Goal: Task Accomplishment & Management: Manage account settings

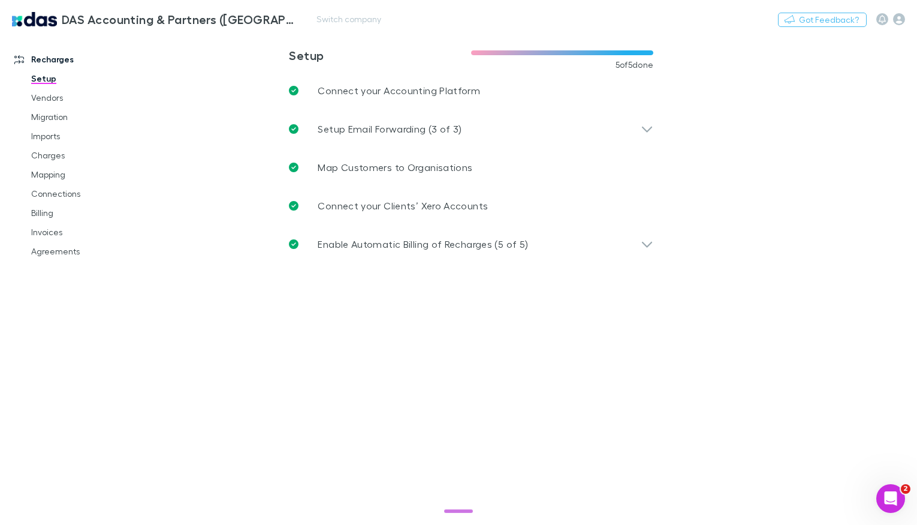
click at [273, 22] on link "DAS Accounting & Partners ([GEOGRAPHIC_DATA]) LLP" at bounding box center [155, 19] width 300 height 29
click at [309, 20] on button "Switch company" at bounding box center [348, 19] width 79 height 14
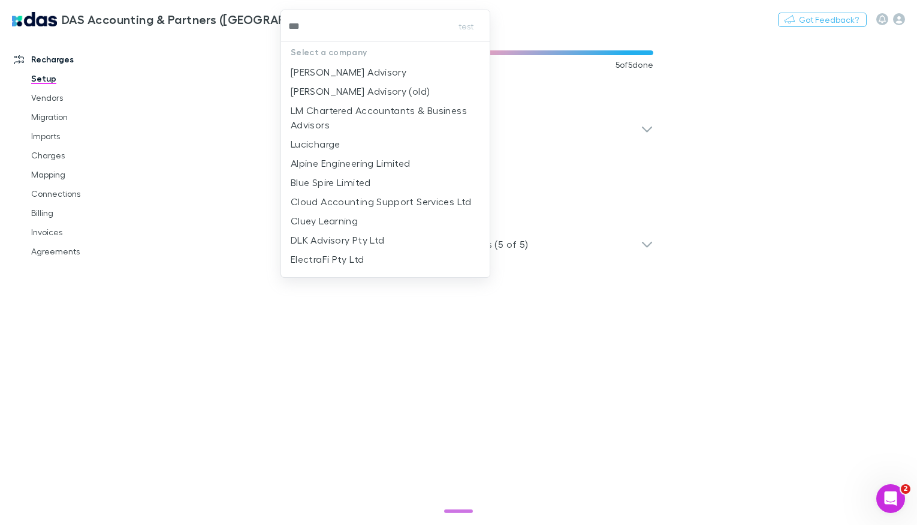
type input "****"
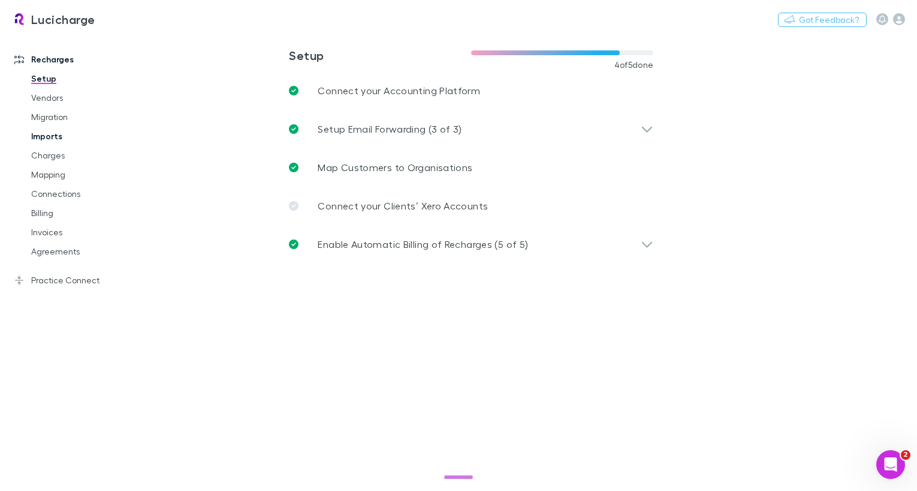
click at [43, 137] on link "Imports" at bounding box center [83, 136] width 129 height 19
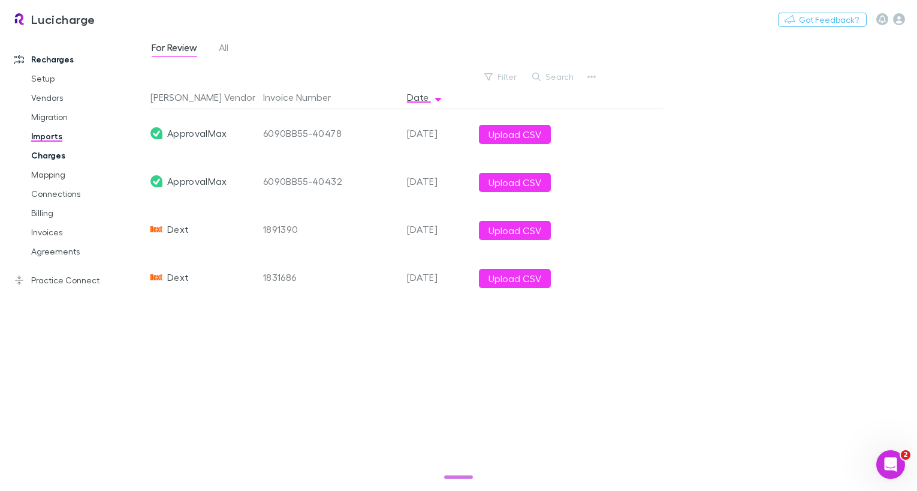
click at [48, 157] on link "Charges" at bounding box center [83, 155] width 129 height 19
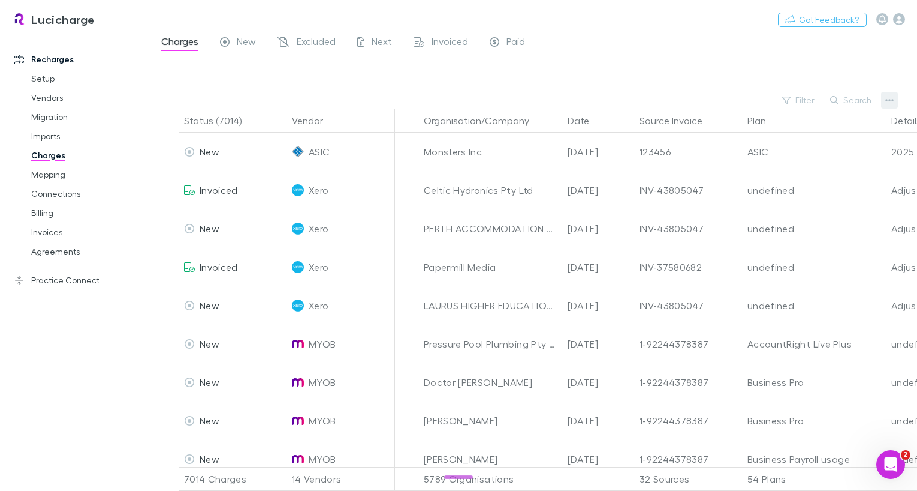
click at [890, 104] on icon "button" at bounding box center [890, 100] width 8 height 10
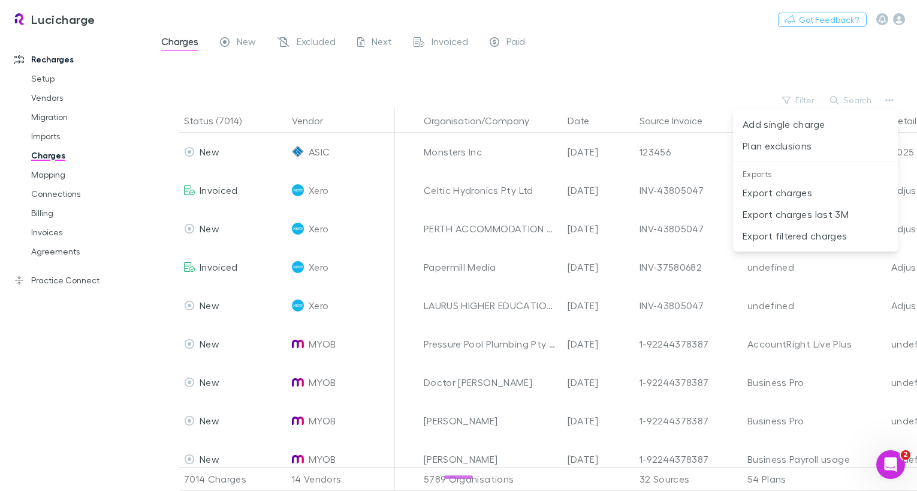
click at [762, 150] on p "Plan exclusions" at bounding box center [816, 146] width 146 height 14
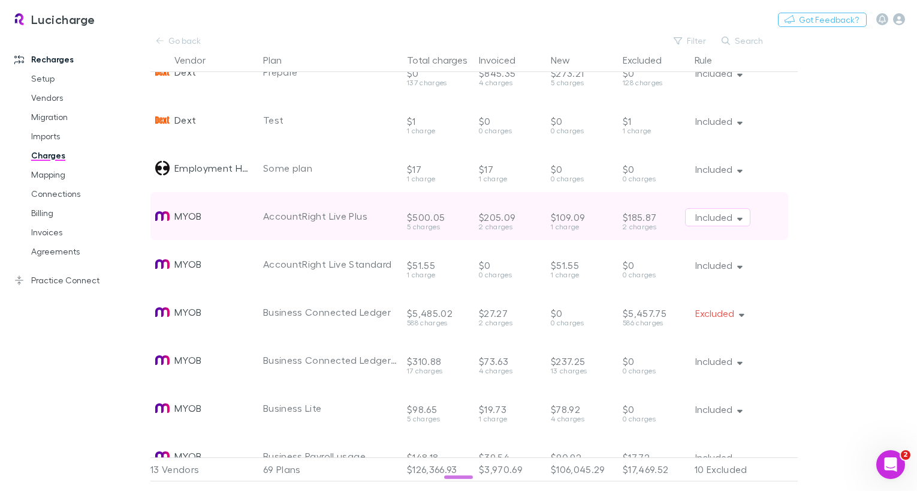
scroll to position [463, 0]
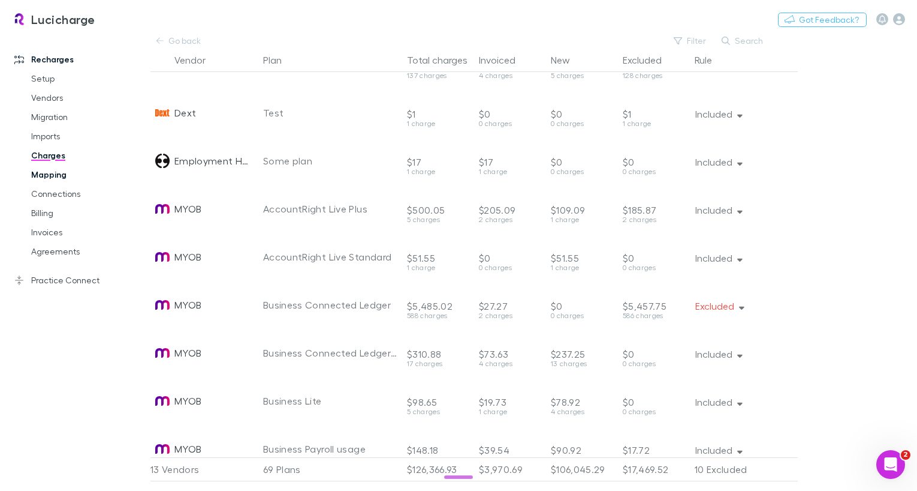
click at [61, 182] on link "Mapping" at bounding box center [83, 174] width 129 height 19
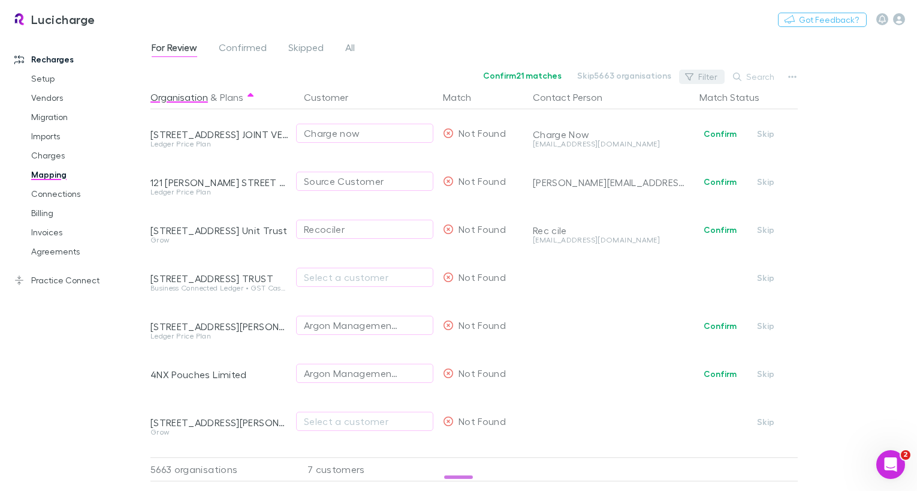
click at [688, 76] on icon "button" at bounding box center [689, 77] width 8 height 8
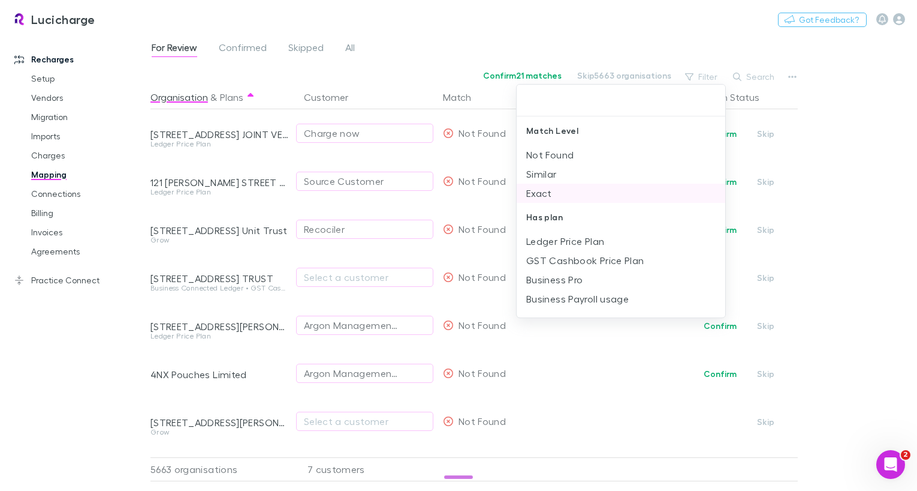
click at [547, 184] on li "Exact" at bounding box center [621, 192] width 209 height 19
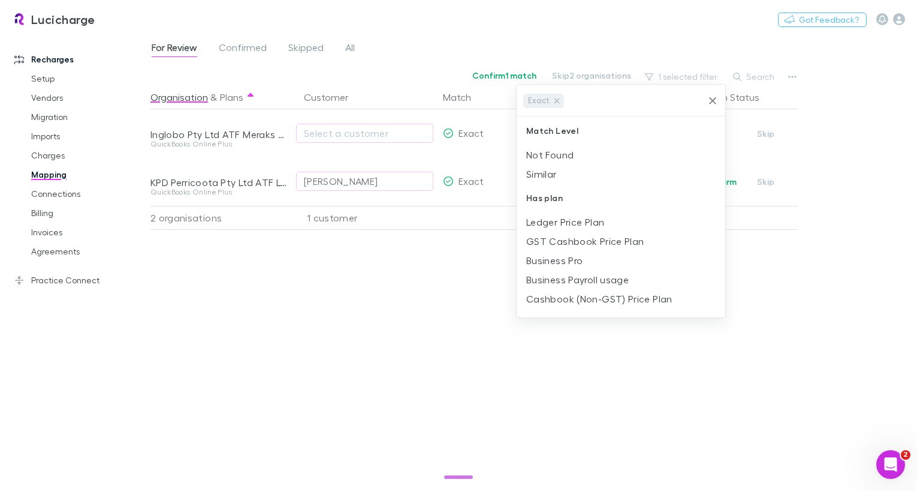
click at [435, 71] on div at bounding box center [458, 245] width 917 height 491
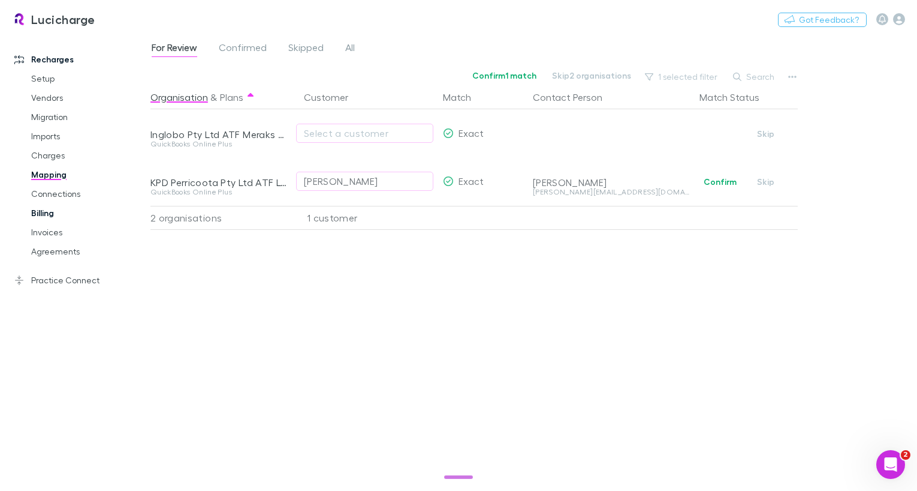
click at [76, 211] on link "Billing" at bounding box center [83, 212] width 129 height 19
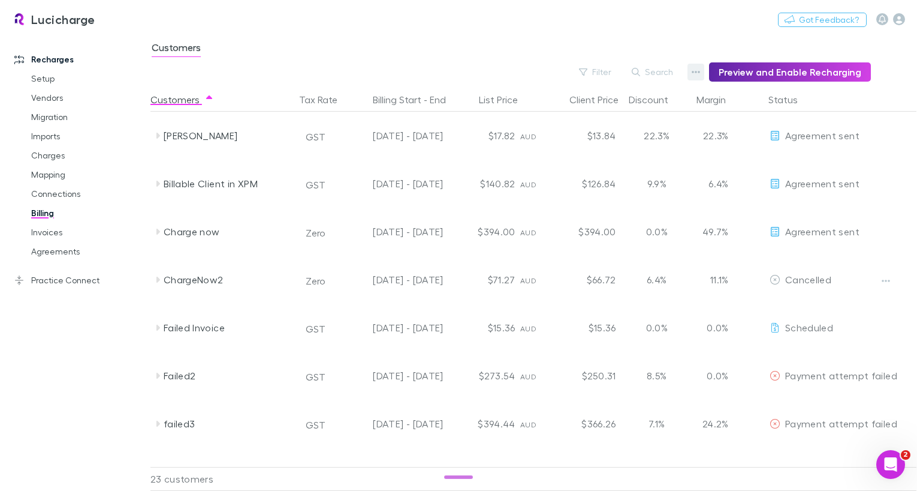
click at [700, 75] on icon "button" at bounding box center [696, 72] width 8 height 10
click at [700, 74] on icon "button" at bounding box center [696, 72] width 8 height 10
click at [591, 122] on li "Admin Fee" at bounding box center [627, 133] width 165 height 22
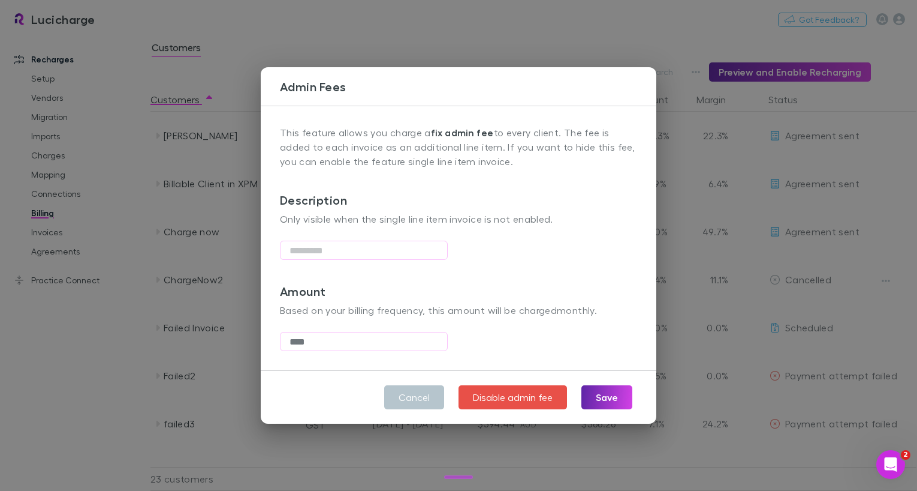
click at [353, 50] on div "Admin Fees This feature allows you charge a fix admin fee to every client. The …" at bounding box center [458, 245] width 917 height 491
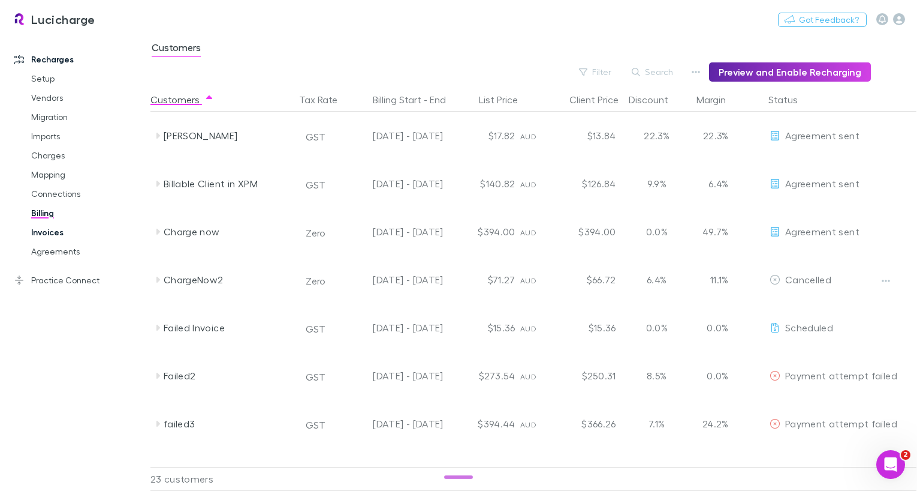
click at [46, 233] on link "Invoices" at bounding box center [83, 231] width 129 height 19
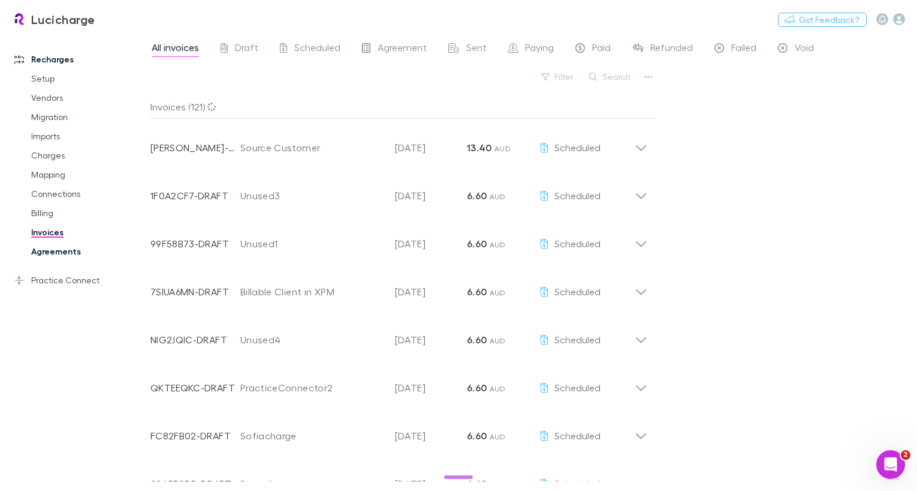
click at [37, 258] on link "Agreements" at bounding box center [83, 251] width 129 height 19
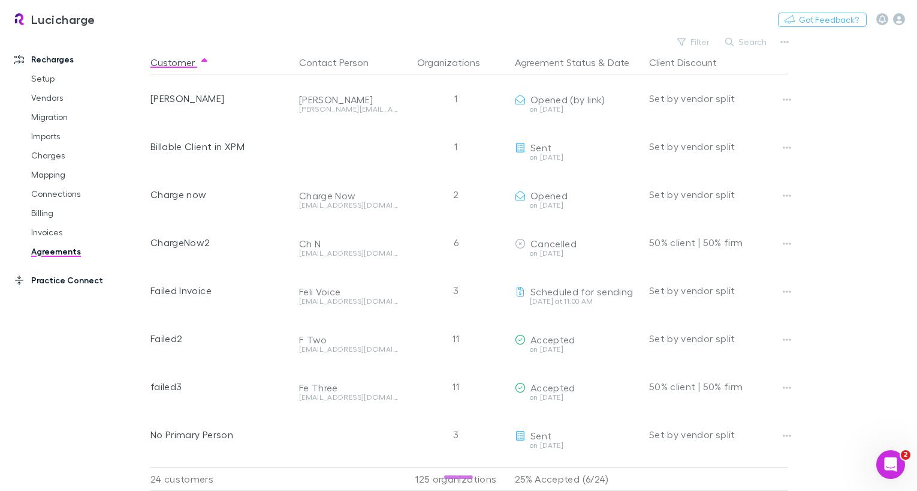
click at [71, 272] on link "Practice Connect" at bounding box center [75, 279] width 146 height 19
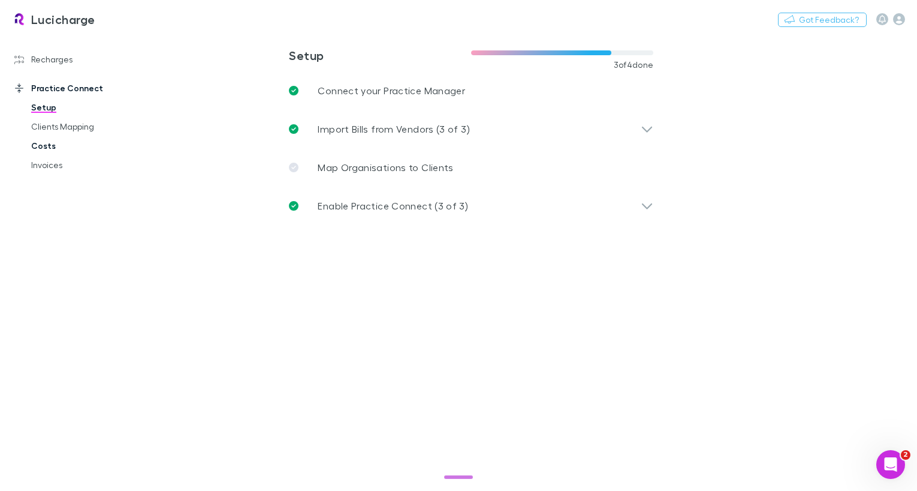
click at [37, 146] on link "Costs" at bounding box center [83, 145] width 129 height 19
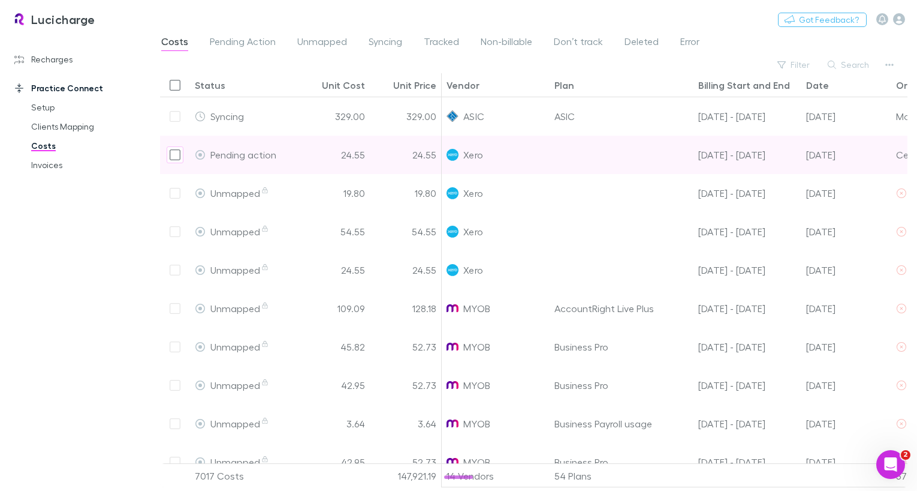
scroll to position [0, 69]
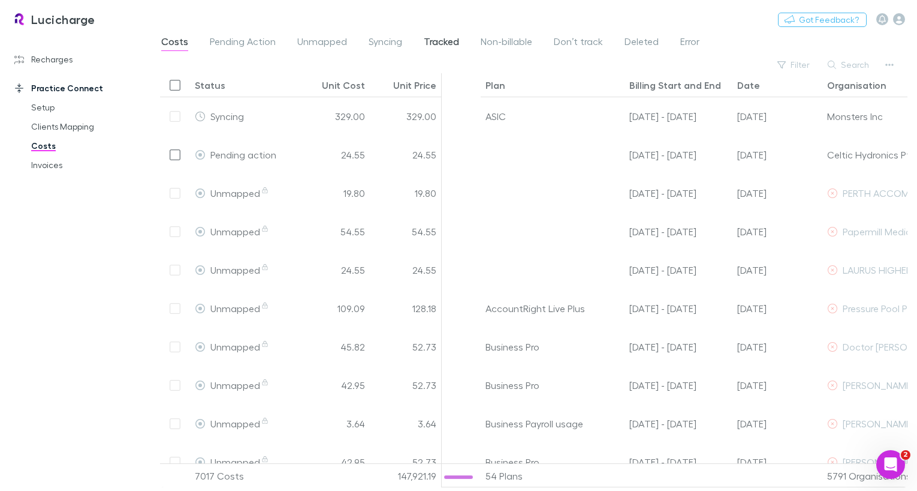
click at [444, 45] on span "Tracked" at bounding box center [441, 43] width 35 height 16
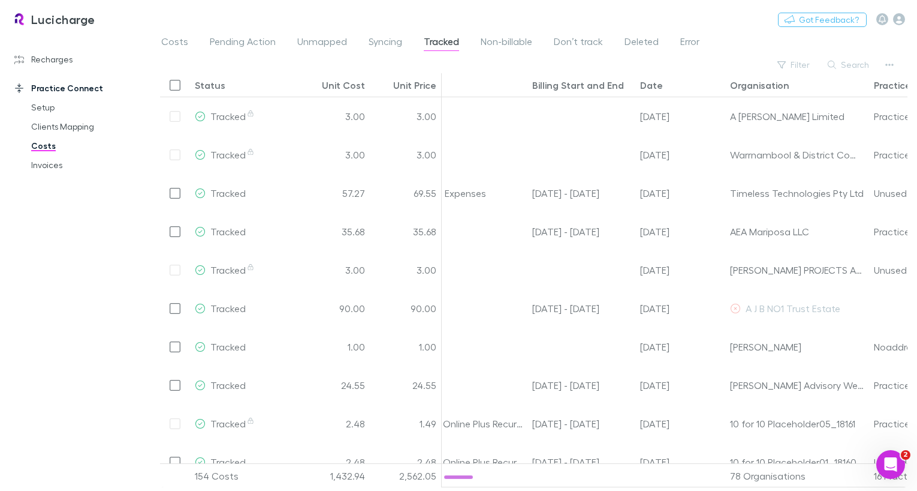
scroll to position [0, 343]
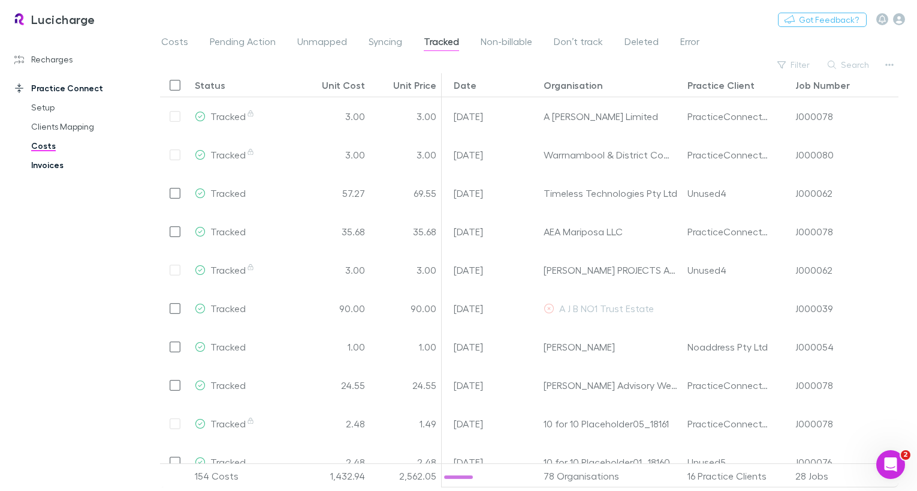
click at [52, 161] on link "Invoices" at bounding box center [83, 164] width 129 height 19
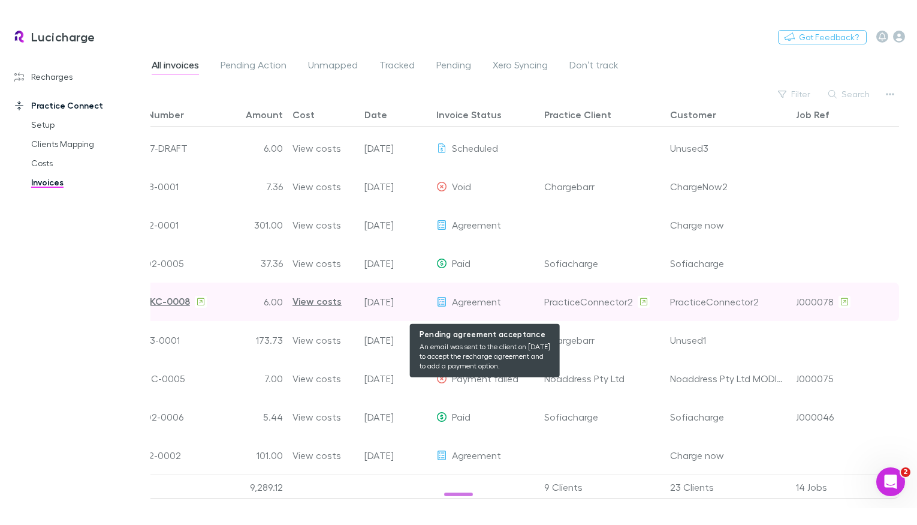
scroll to position [67, 0]
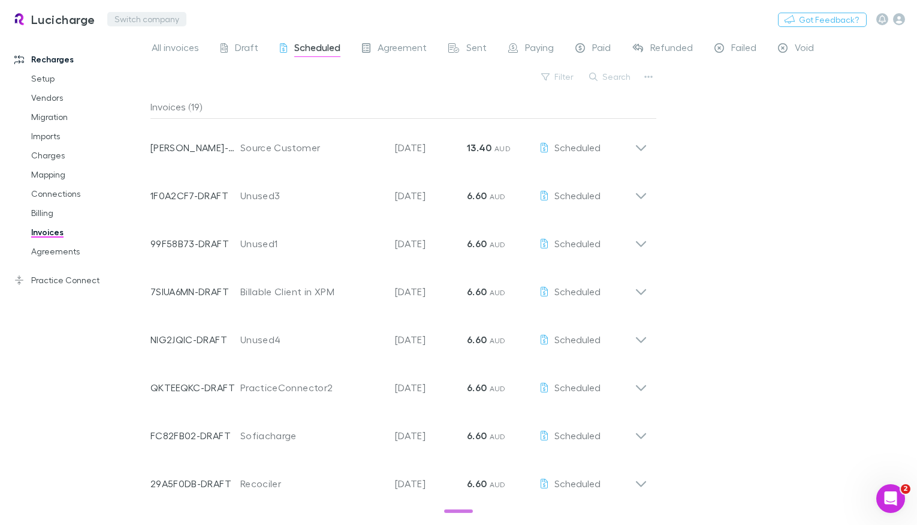
click at [133, 13] on button "Switch company" at bounding box center [146, 19] width 79 height 14
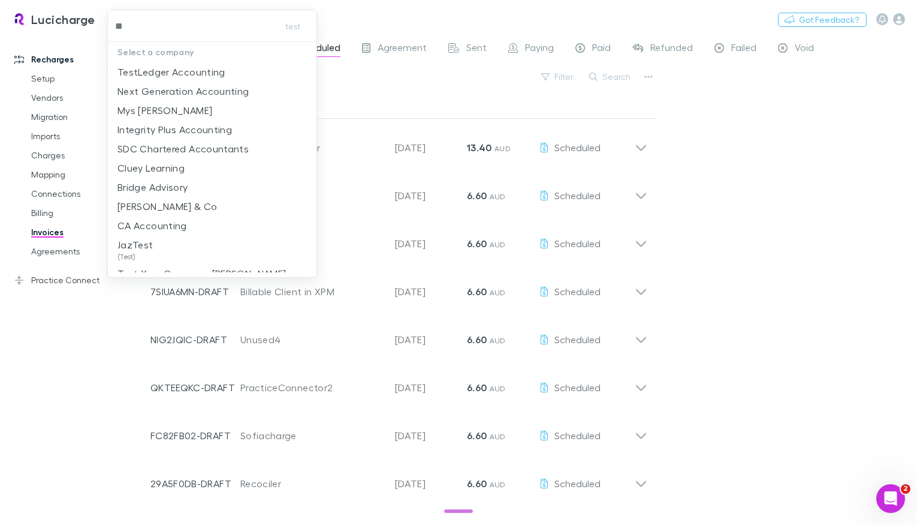
type input "***"
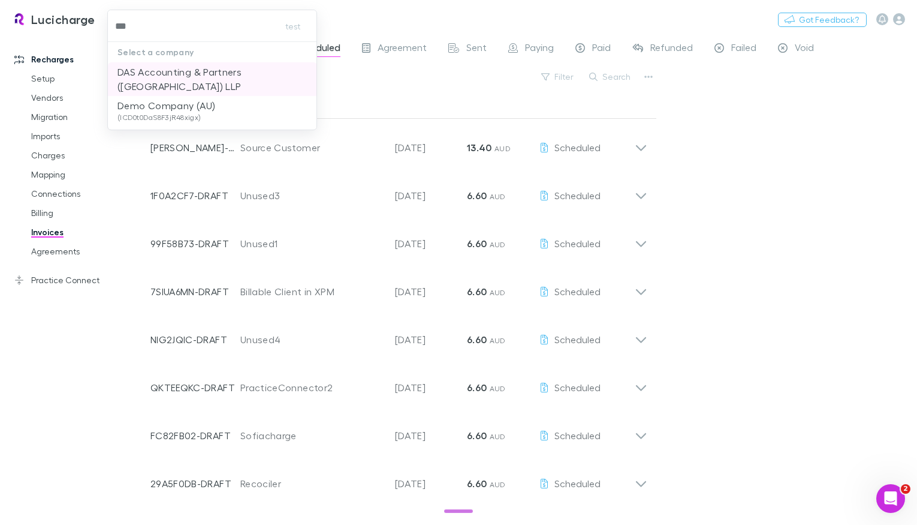
click at [181, 67] on p "DAS Accounting & Partners ([GEOGRAPHIC_DATA]) LLP" at bounding box center [213, 79] width 190 height 29
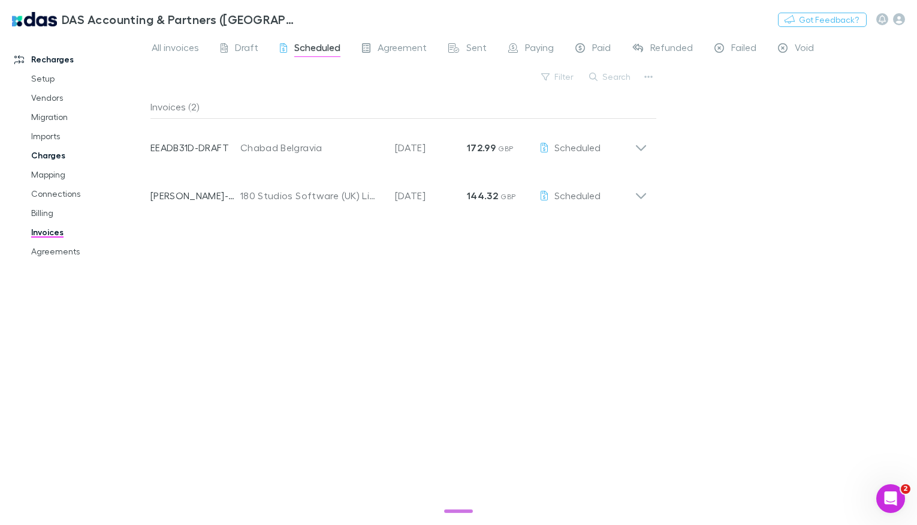
click at [58, 153] on link "Charges" at bounding box center [83, 155] width 129 height 19
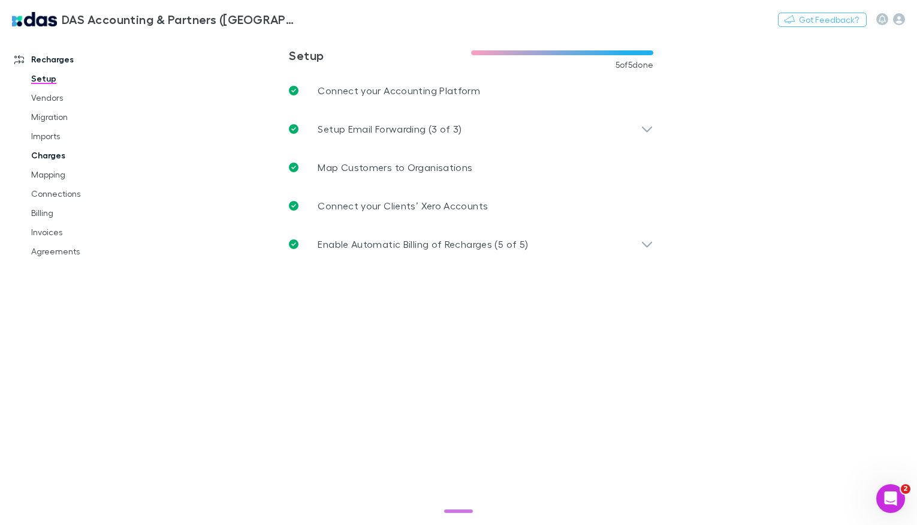
click at [34, 157] on link "Charges" at bounding box center [83, 155] width 129 height 19
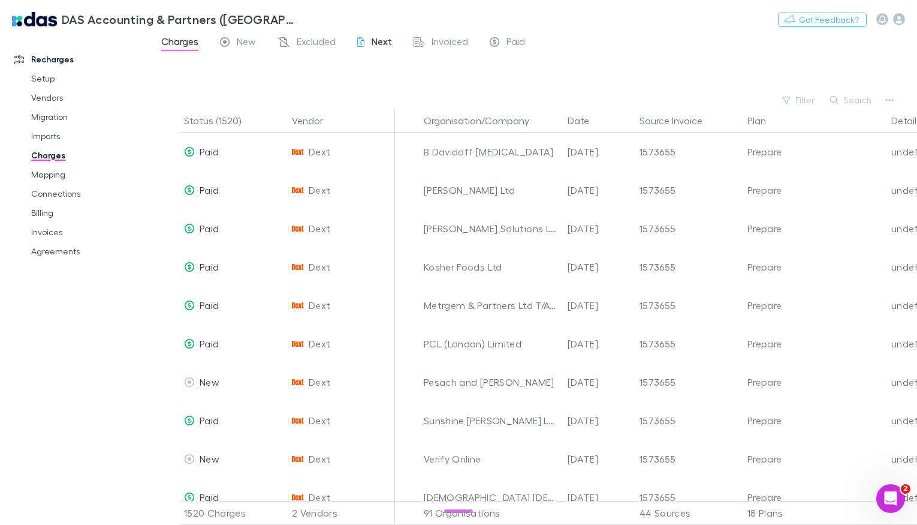
click at [381, 38] on span "Next" at bounding box center [382, 43] width 20 height 16
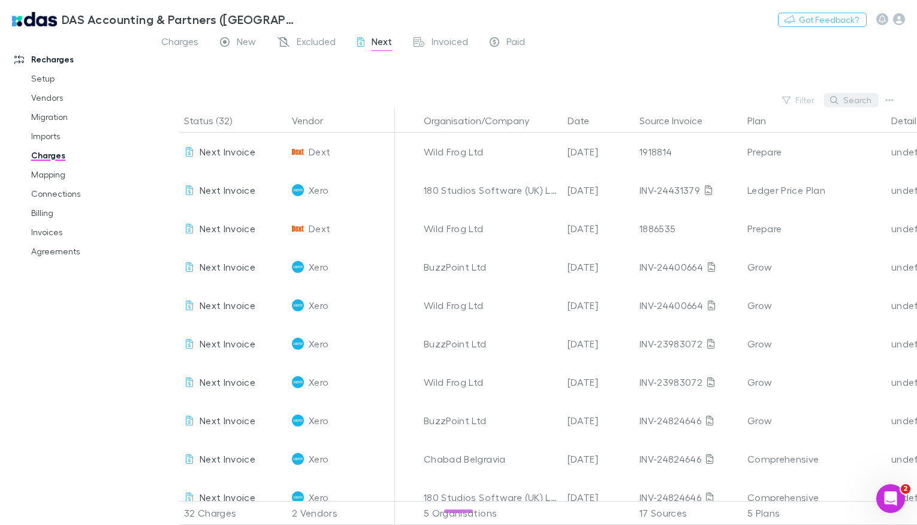
click at [863, 104] on button "Search" at bounding box center [852, 100] width 55 height 14
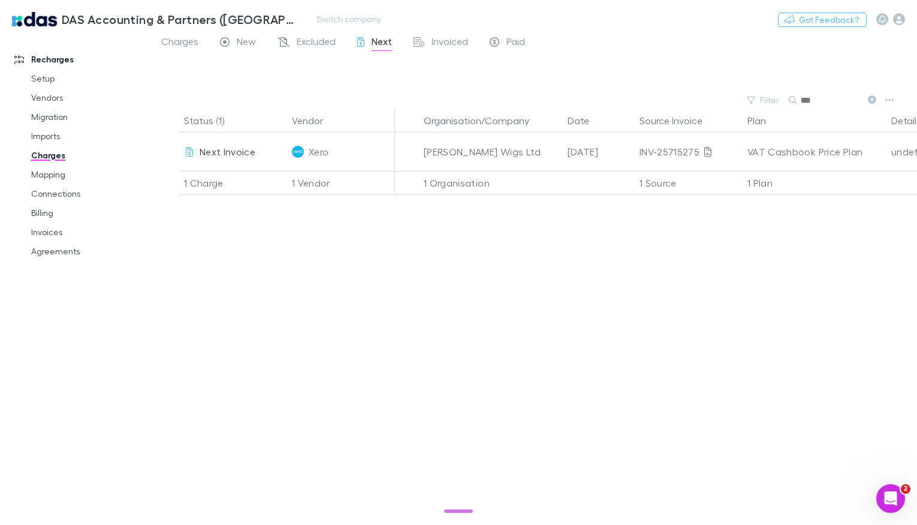
type input "***"
click at [63, 228] on link "Invoices" at bounding box center [83, 231] width 129 height 19
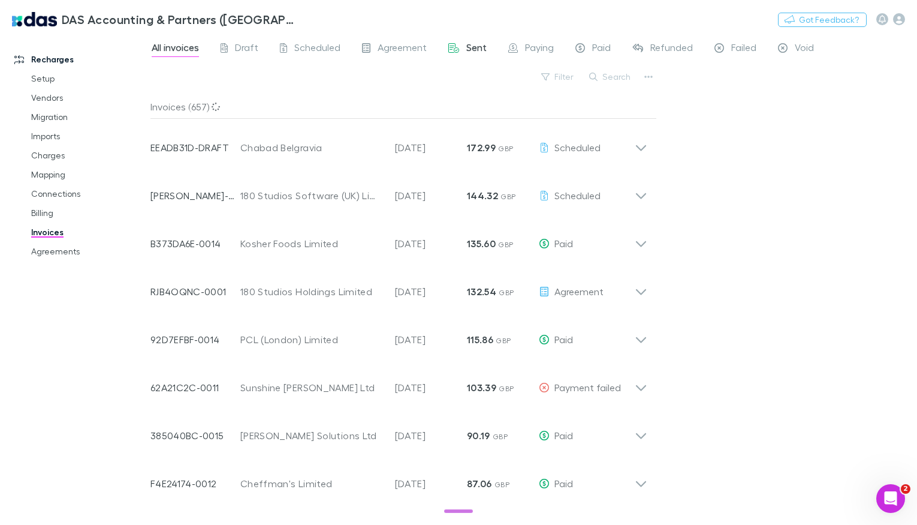
click at [473, 47] on span "Sent" at bounding box center [477, 49] width 20 height 16
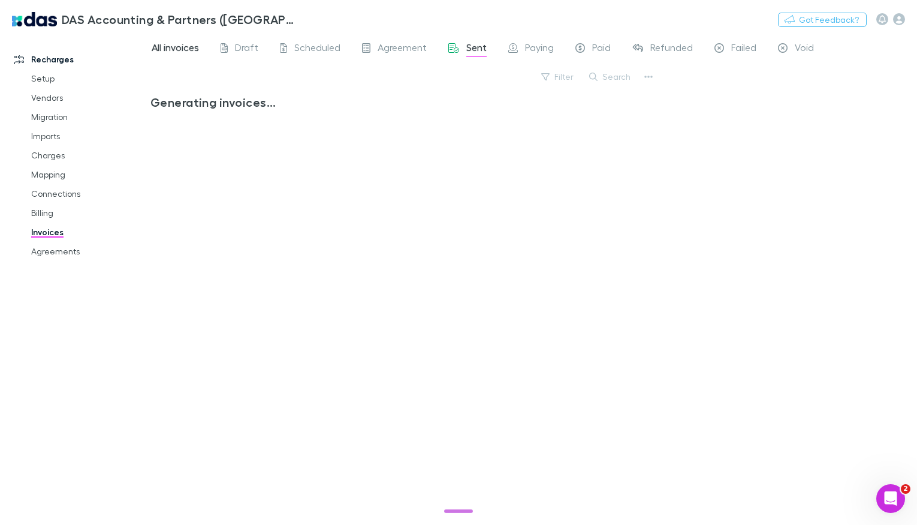
click at [185, 44] on span "All invoices" at bounding box center [175, 49] width 47 height 16
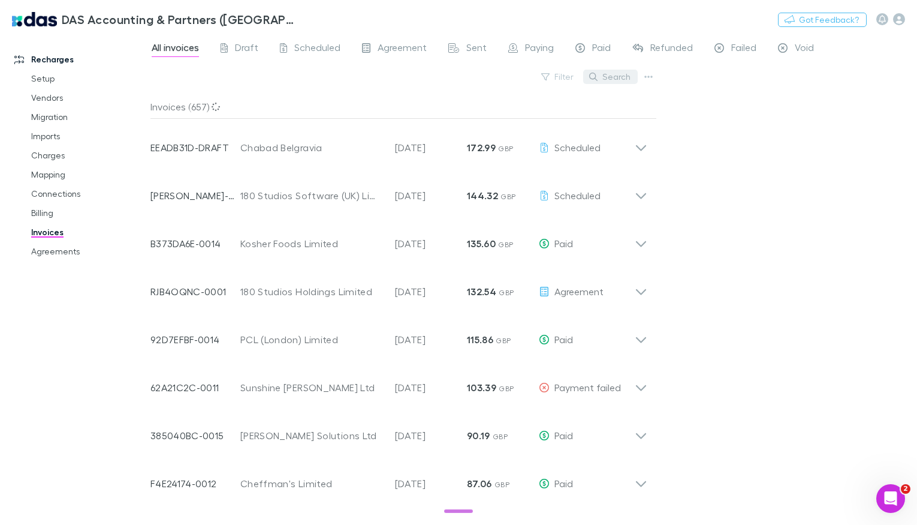
click at [622, 76] on button "Search" at bounding box center [610, 77] width 55 height 14
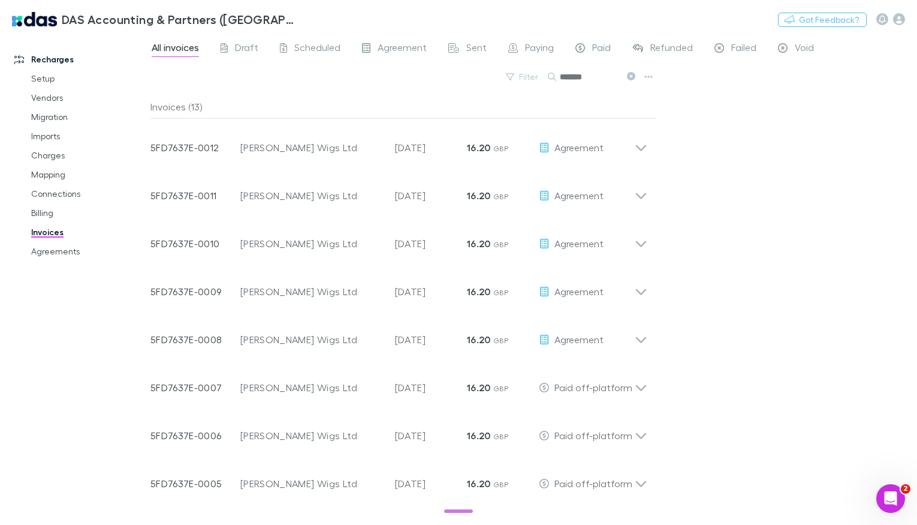
type input "*******"
